Goal: Entertainment & Leisure: Browse casually

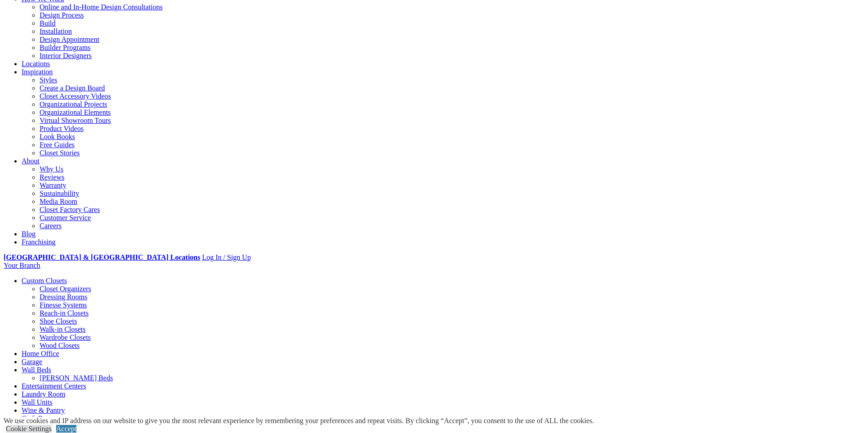
scroll to position [45, 0]
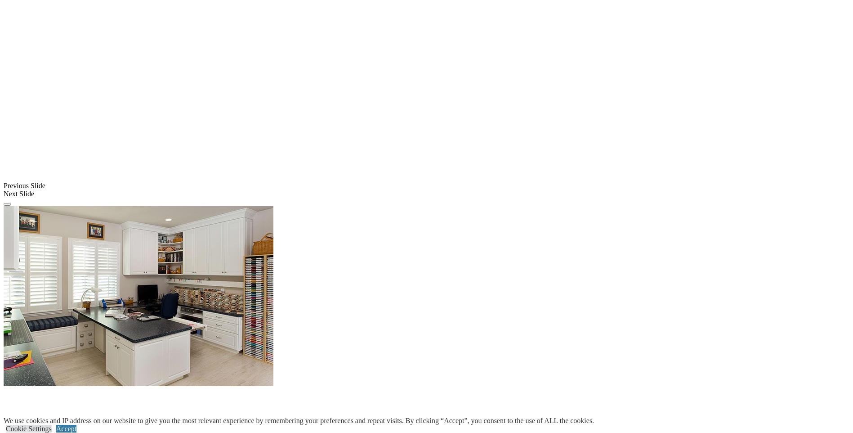
scroll to position [652, 0]
